Goal: Task Accomplishment & Management: Use online tool/utility

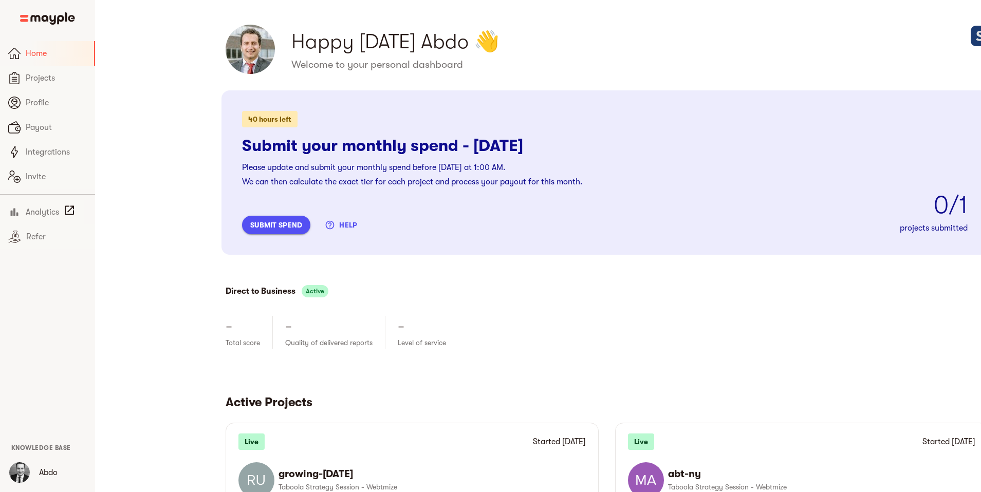
click at [250, 223] on span "submit spend" at bounding box center [276, 225] width 52 height 12
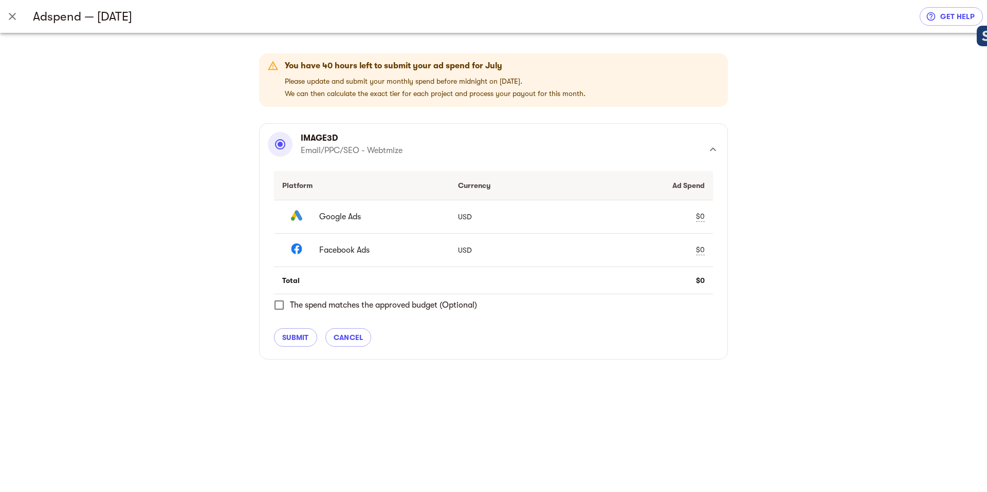
click at [705, 219] on td "$0" at bounding box center [647, 216] width 132 height 33
click at [702, 216] on div "$0" at bounding box center [700, 216] width 9 height 11
drag, startPoint x: 626, startPoint y: 219, endPoint x: 588, endPoint y: 213, distance: 38.5
click at [594, 213] on div "0" at bounding box center [631, 216] width 82 height 14
type input "3347.98"
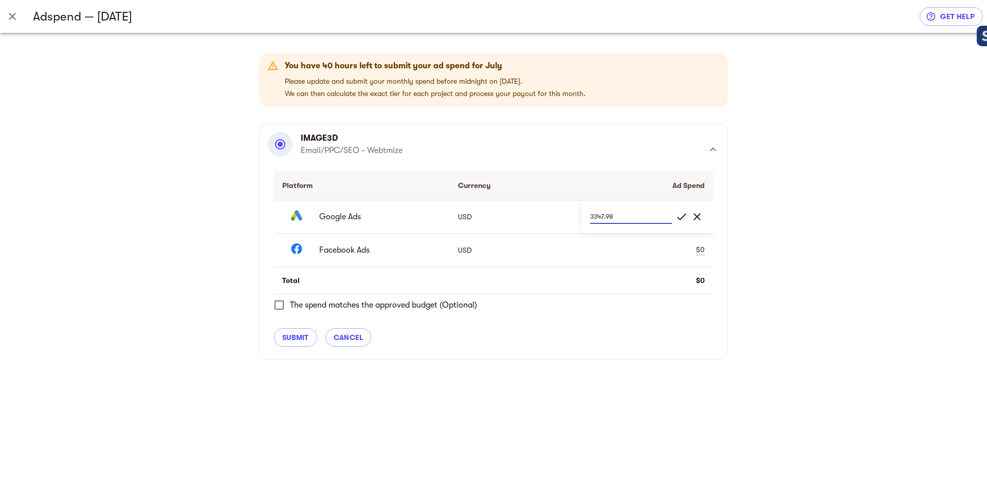
click at [655, 249] on td "$0" at bounding box center [647, 249] width 132 height 33
click at [696, 216] on span "clear" at bounding box center [697, 217] width 12 height 12
click at [703, 251] on div "$0" at bounding box center [700, 250] width 9 height 11
drag, startPoint x: 629, startPoint y: 251, endPoint x: 572, endPoint y: 242, distance: 57.9
click at [576, 242] on tr "Facebook Ads USD 0 check clear" at bounding box center [493, 249] width 439 height 33
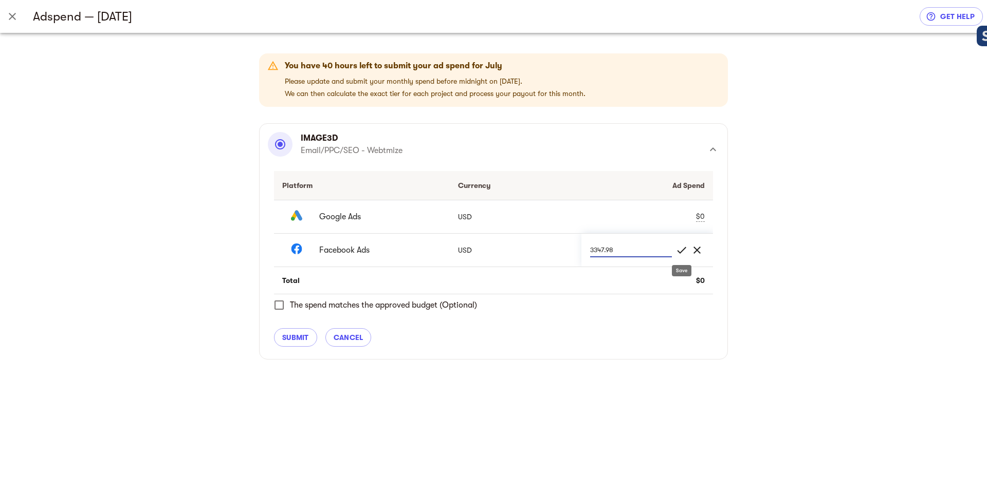
type input "3347.98"
click at [683, 249] on span "check" at bounding box center [681, 250] width 12 height 12
click at [701, 217] on div "$0" at bounding box center [700, 216] width 9 height 11
drag, startPoint x: 611, startPoint y: 210, endPoint x: 558, endPoint y: 209, distance: 53.0
click at [559, 209] on tr "Google Ads USD 0 check clear" at bounding box center [493, 216] width 439 height 33
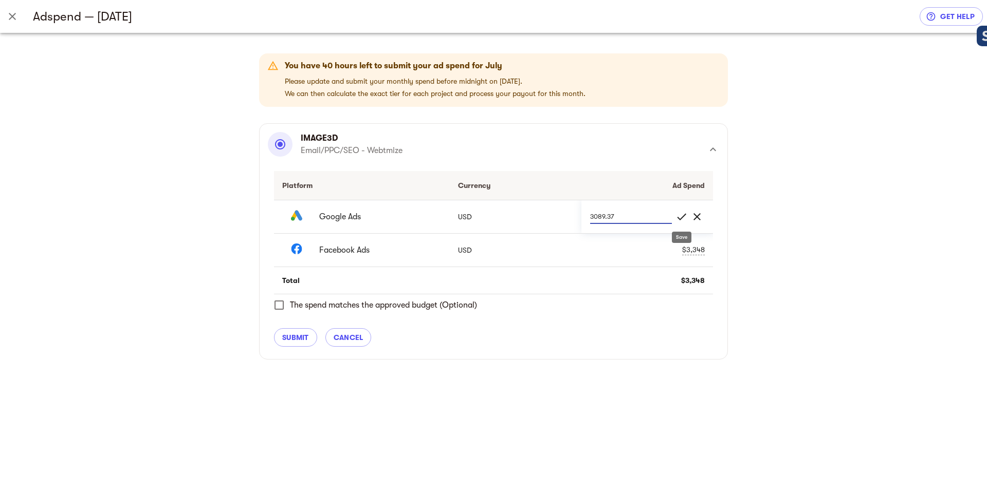
type input "3089.37"
click at [682, 217] on span "check" at bounding box center [681, 217] width 12 height 12
click at [303, 339] on span "submit" at bounding box center [295, 338] width 27 height 12
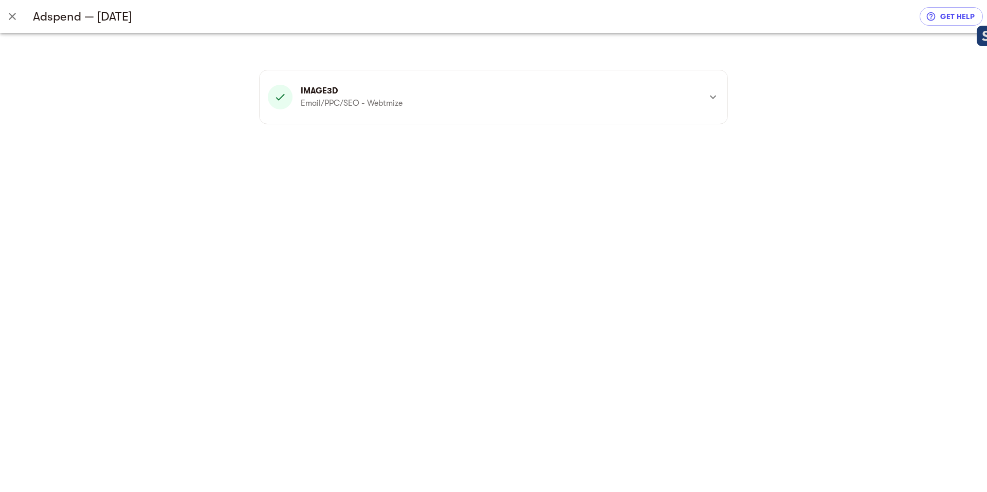
click at [612, 99] on div "image3d Email/PPC/SEO - Webtmize" at bounding box center [484, 97] width 433 height 25
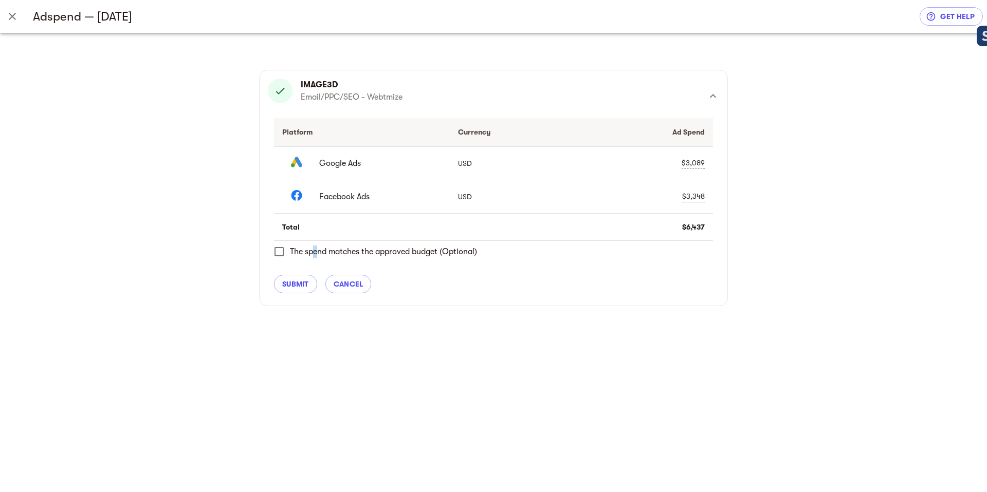
click at [316, 252] on span "The spend matches the approved budget (Optional)" at bounding box center [383, 252] width 187 height 12
click at [280, 252] on input "The spend matches the approved budget (Optional)" at bounding box center [279, 252] width 22 height 22
checkbox input "true"
click at [291, 285] on span "submit" at bounding box center [295, 284] width 27 height 12
